Goal: Unclear: Browse casually

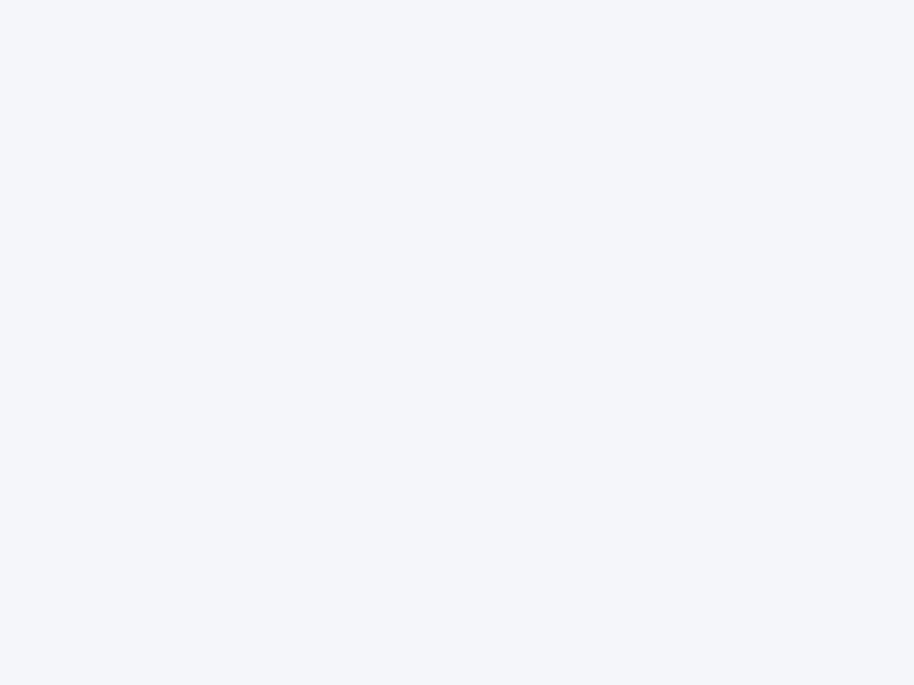
click at [457, 343] on div at bounding box center [457, 342] width 914 height 685
